Goal: Information Seeking & Learning: Learn about a topic

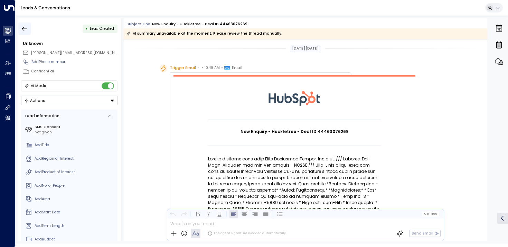
scroll to position [82, 0]
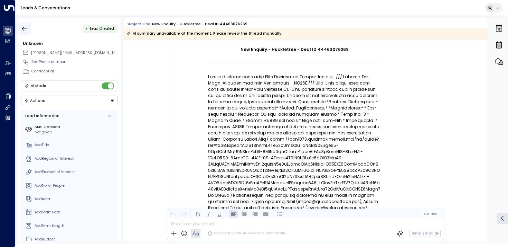
click at [28, 30] on icon "button" at bounding box center [24, 28] width 7 height 7
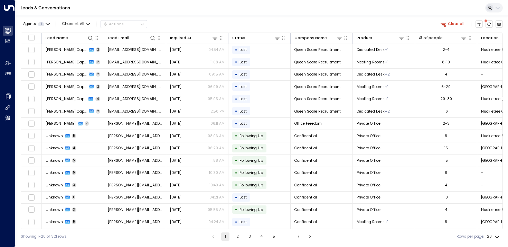
click at [35, 18] on div "Agents 1 Channel: All Actions Clear all Lead Name Lead Email Inquired At Status…" at bounding box center [262, 130] width 482 height 228
click at [35, 22] on span "Agents" at bounding box center [29, 24] width 13 height 4
click at [25, 39] on icon at bounding box center [26, 42] width 4 height 6
click at [90, 57] on button "Apply" at bounding box center [89, 55] width 15 height 7
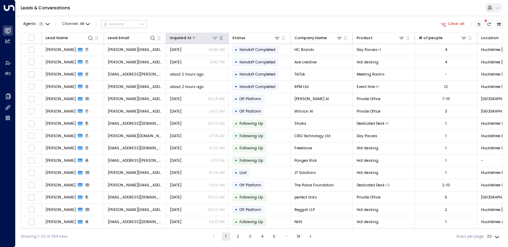
click at [216, 38] on icon at bounding box center [215, 38] width 6 height 6
click at [204, 56] on button "Select Date" at bounding box center [215, 59] width 72 height 9
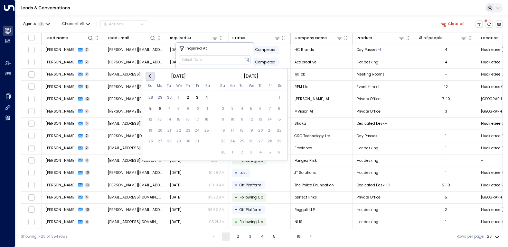
click at [148, 74] on button "Previous Month" at bounding box center [150, 76] width 9 height 9
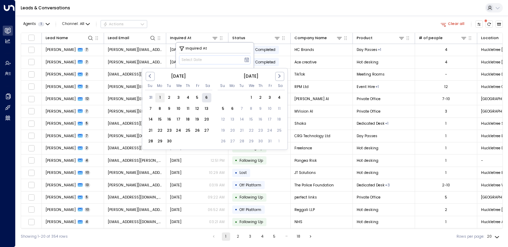
click at [162, 95] on div "1" at bounding box center [159, 97] width 9 height 9
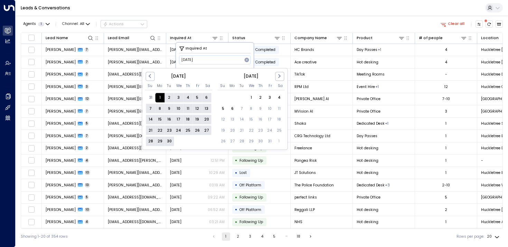
click at [170, 139] on div "30" at bounding box center [169, 140] width 9 height 9
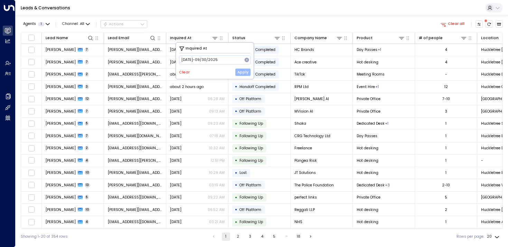
click at [240, 71] on button "Apply" at bounding box center [242, 71] width 15 height 7
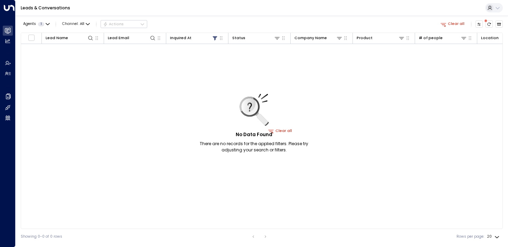
click at [282, 129] on div "No Data Found There are no records for the applied filters. Please try adjustin…" at bounding box center [254, 123] width 130 height 59
click at [448, 22] on button "Clear all" at bounding box center [453, 23] width 28 height 7
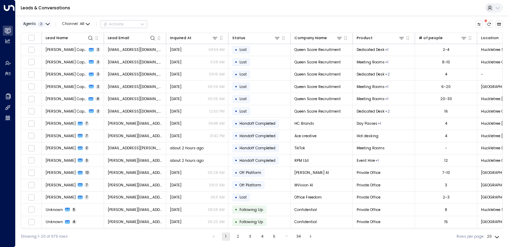
click at [41, 23] on span "2" at bounding box center [41, 24] width 6 height 4
click at [87, 55] on button "Apply" at bounding box center [89, 55] width 15 height 7
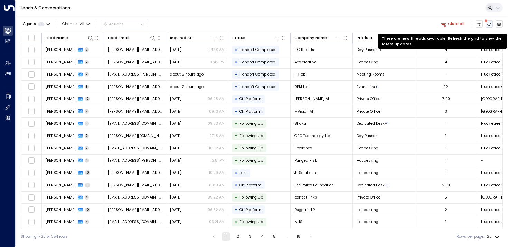
click at [490, 24] on icon "There are new threads available. Refresh the grid to view the latest updates." at bounding box center [489, 23] width 3 height 3
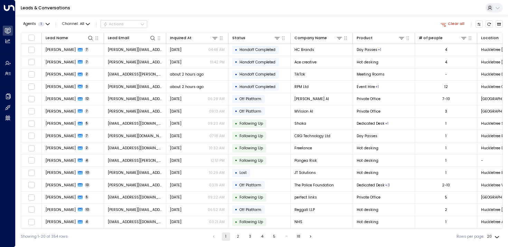
click at [493, 236] on body "Overview Leads & Conversations Leads & Conversations Analytics Analytics Agents…" at bounding box center [254, 122] width 508 height 244
click at [492, 231] on li "100" at bounding box center [494, 233] width 18 height 10
type input "***"
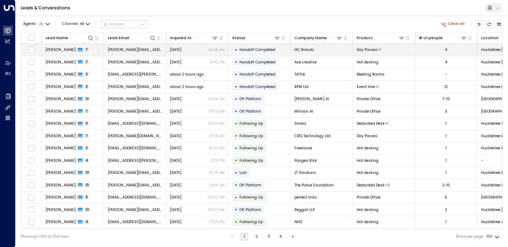
drag, startPoint x: 498, startPoint y: 221, endPoint x: 46, endPoint y: 49, distance: 484.2
copy tbody "Lorem Ipsumd 4 sitam@consecte.ad.el Sed 52, 5911 17:75 DO • Eiusmod Temporinc U…"
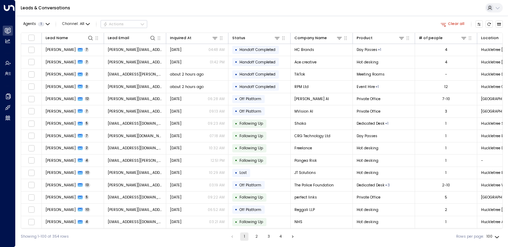
click at [271, 9] on div "Leads & Conversations" at bounding box center [262, 8] width 493 height 16
click at [196, 38] on div at bounding box center [205, 38] width 27 height 7
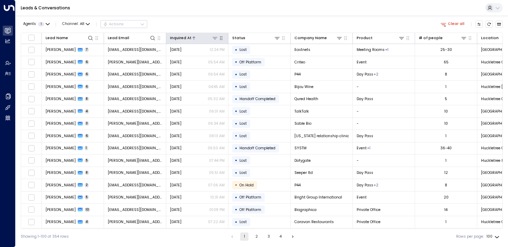
click at [199, 36] on div at bounding box center [205, 38] width 27 height 7
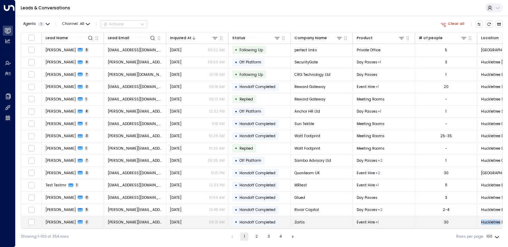
scroll to position [1044, 1]
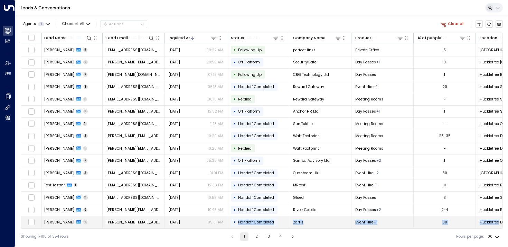
drag, startPoint x: 500, startPoint y: 221, endPoint x: 245, endPoint y: 216, distance: 254.8
click at [245, 216] on tr "[PERSON_NAME] 2 [PERSON_NAME][EMAIL_ADDRESS][DOMAIN_NAME] [DATE] 09:31 AM • Han…" at bounding box center [279, 222] width 519 height 12
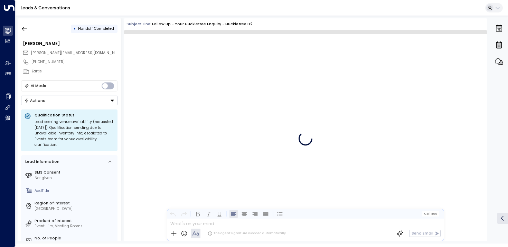
scroll to position [921, 0]
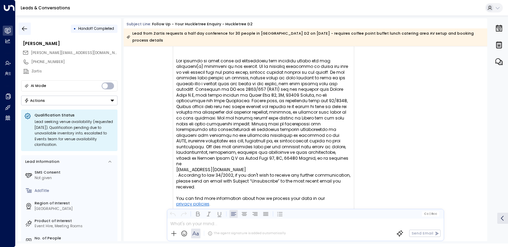
click at [21, 28] on button "button" at bounding box center [24, 28] width 12 height 12
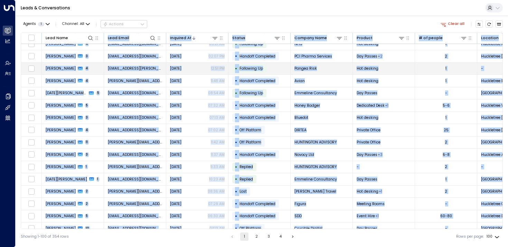
scroll to position [289, 0]
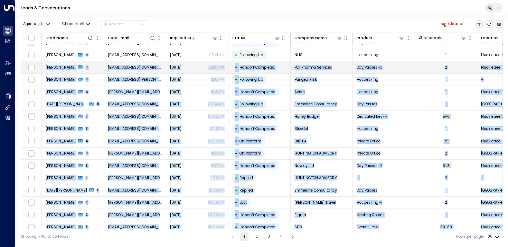
drag, startPoint x: 489, startPoint y: 220, endPoint x: 46, endPoint y: 69, distance: 468.3
copy tbody "Loremi Dolorsita 3 consec.adipiscin@eli.sed Doe 20, 9808 43:62 TE • Incidid Utl…"
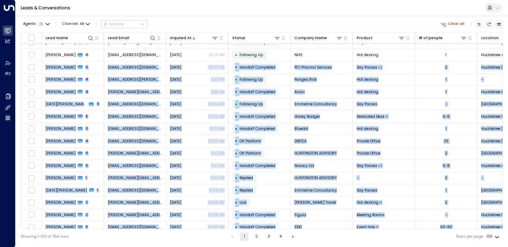
click at [254, 237] on button "2" at bounding box center [256, 236] width 8 height 8
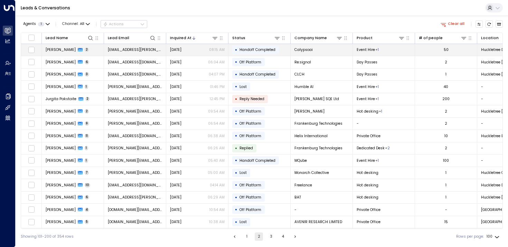
drag, startPoint x: 494, startPoint y: 219, endPoint x: 46, endPoint y: 49, distance: 479.1
copy tbody "Loremip Dolors 1 ametcon.adipis@elitseddo.eiu Tem 53, 2595 76:77 IN • Utlabor E…"
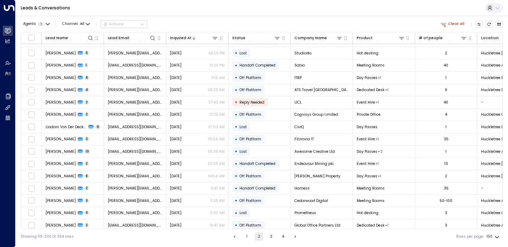
scroll to position [1044, 0]
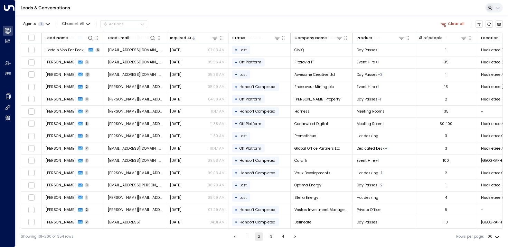
click at [267, 239] on button "3" at bounding box center [271, 236] width 8 height 8
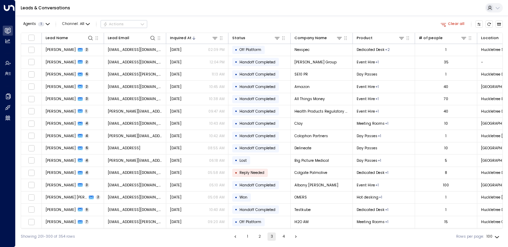
click at [268, 238] on button "3" at bounding box center [272, 236] width 8 height 8
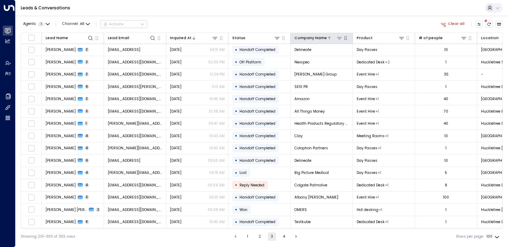
click at [305, 37] on div "Company Name" at bounding box center [311, 38] width 32 height 6
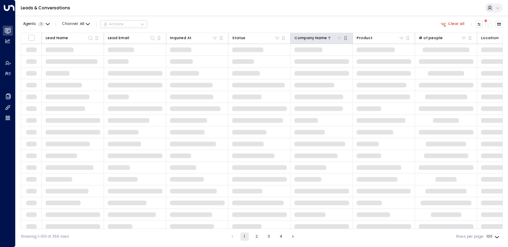
click at [348, 40] on div at bounding box center [346, 38] width 7 height 7
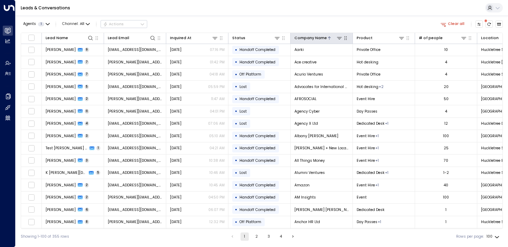
click at [346, 38] on icon "button" at bounding box center [346, 38] width 6 height 6
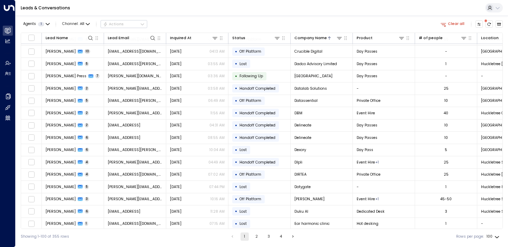
scroll to position [1044, 0]
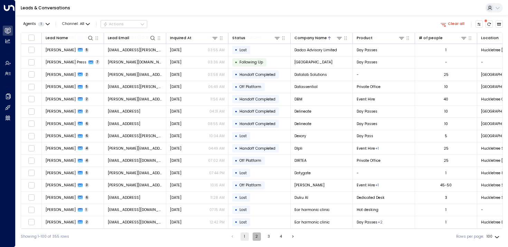
click at [257, 236] on button "2" at bounding box center [257, 236] width 8 height 8
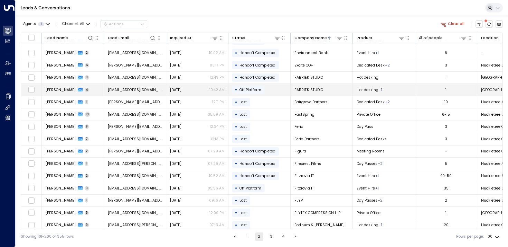
scroll to position [120, 0]
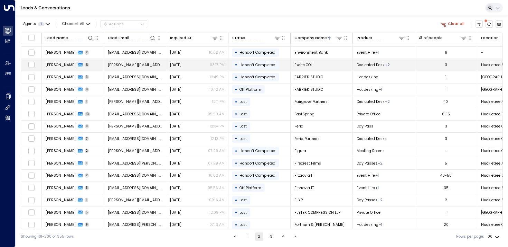
click at [58, 64] on span "[PERSON_NAME]" at bounding box center [61, 64] width 30 height 5
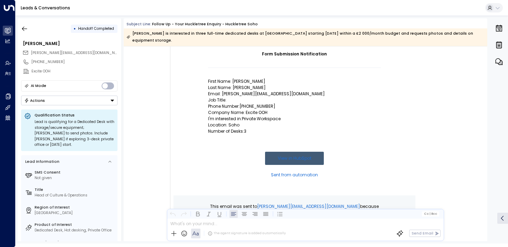
scroll to position [101, 0]
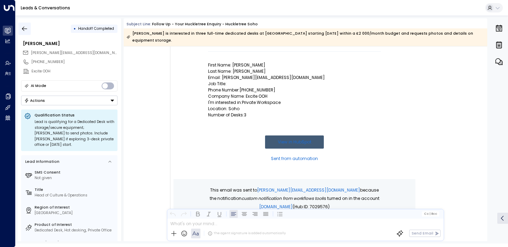
click at [24, 29] on icon "button" at bounding box center [24, 28] width 7 height 7
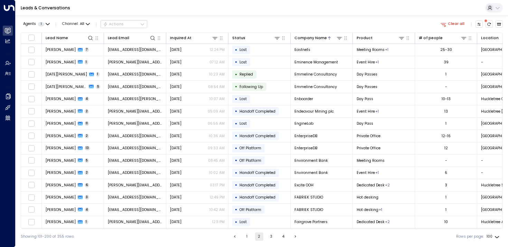
click at [249, 237] on button "1" at bounding box center [247, 236] width 8 height 8
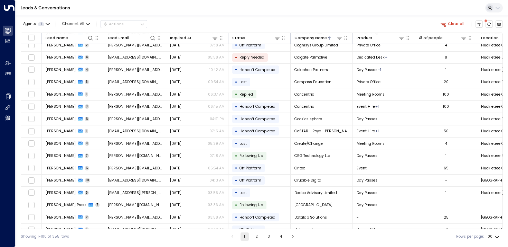
scroll to position [1044, 0]
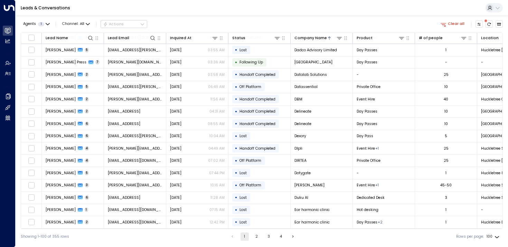
click at [259, 237] on button "2" at bounding box center [257, 236] width 8 height 8
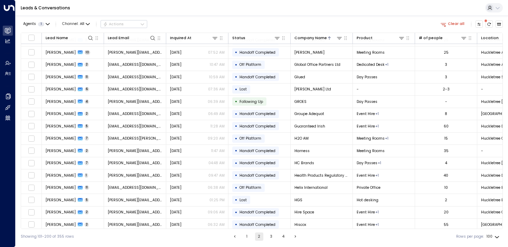
scroll to position [401, 0]
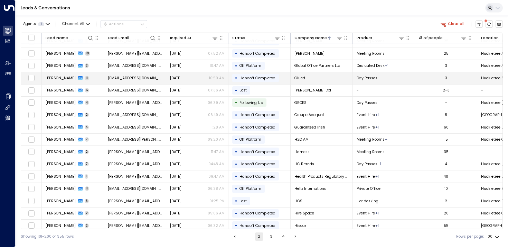
click at [49, 81] on td "[PERSON_NAME] 11" at bounding box center [73, 78] width 62 height 12
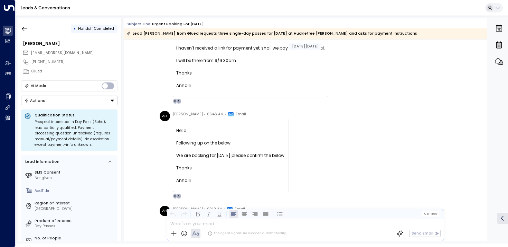
scroll to position [2000, 0]
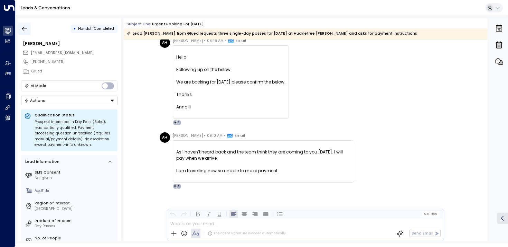
click at [28, 28] on icon "button" at bounding box center [24, 28] width 7 height 7
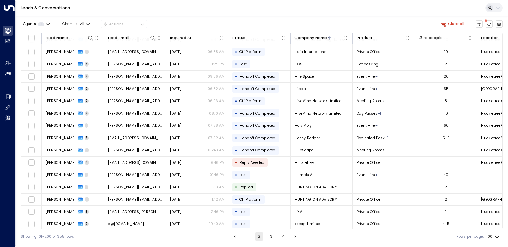
click at [282, 238] on button "4" at bounding box center [283, 236] width 8 height 8
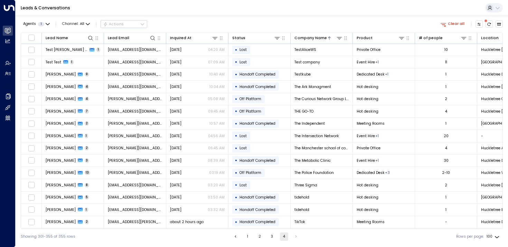
click at [268, 236] on button "3" at bounding box center [272, 236] width 8 height 8
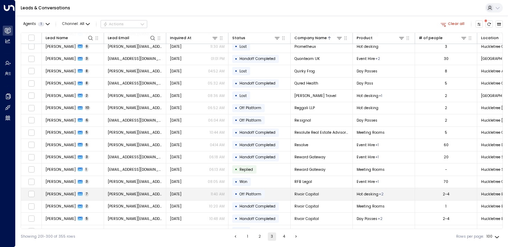
scroll to position [439, 0]
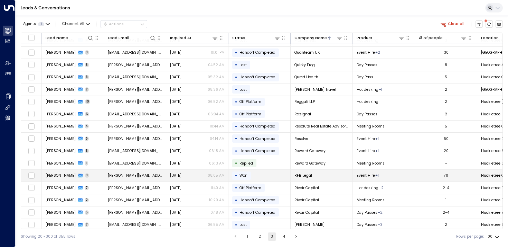
click at [63, 176] on span "[PERSON_NAME]" at bounding box center [61, 175] width 30 height 5
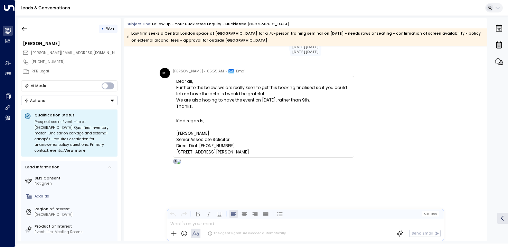
scroll to position [1094, 0]
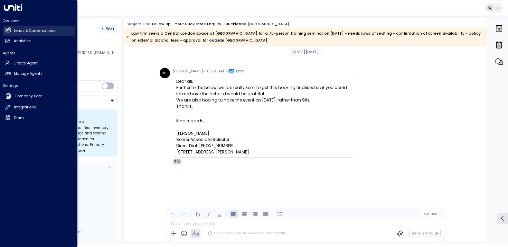
click at [46, 32] on h2 "Leads & Conversations" at bounding box center [34, 31] width 41 height 6
